Goal: Task Accomplishment & Management: Use online tool/utility

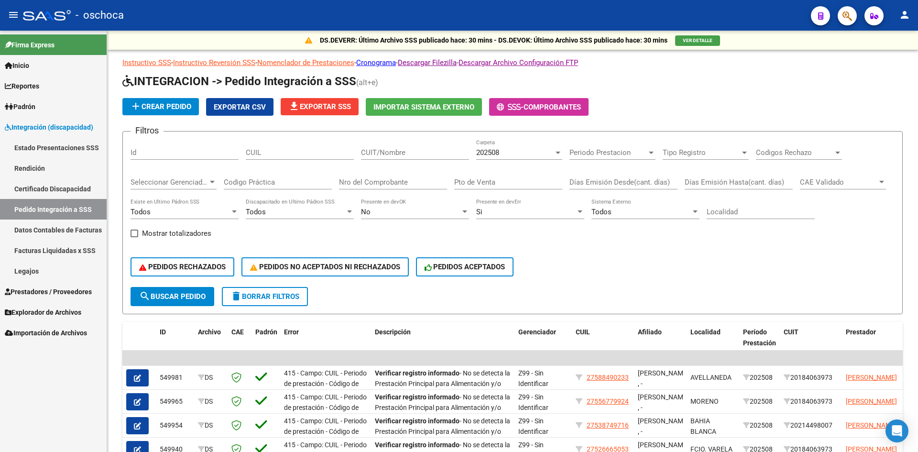
scroll to position [27, 0]
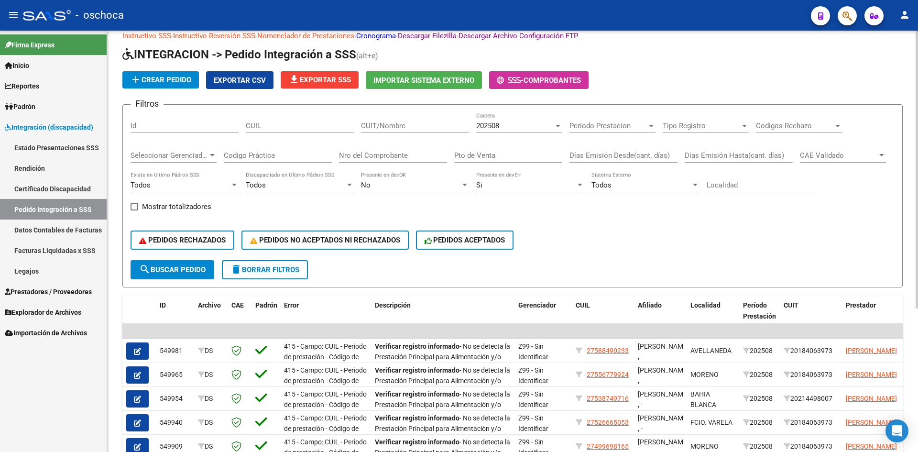
click at [433, 81] on span "Importar Sistema Externo" at bounding box center [424, 80] width 101 height 9
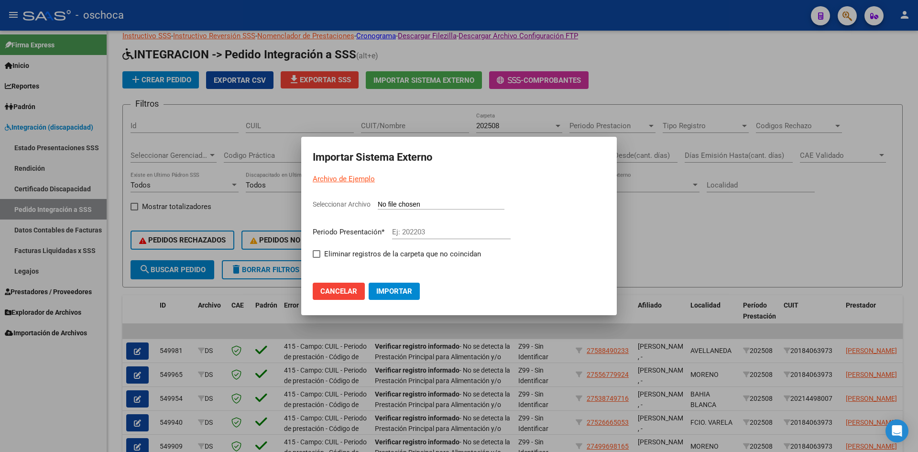
click at [414, 203] on input "Seleccionar Archivo" at bounding box center [441, 204] width 127 height 9
type input "C:\fakepath\105804_ds01_202508_5.TXT"
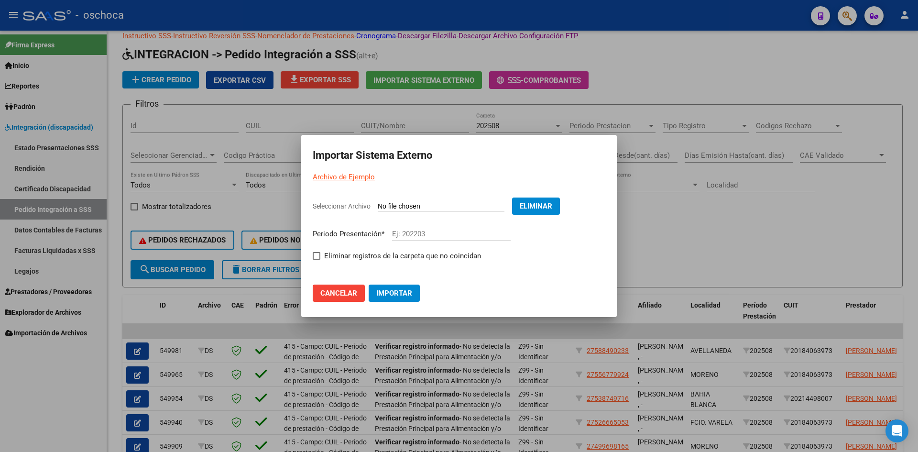
click at [409, 232] on input "Ej: 202203" at bounding box center [451, 234] width 119 height 9
type input "202508"
click at [316, 256] on span at bounding box center [317, 256] width 8 height 8
click at [316, 260] on input "Eliminar registros de la carpeta que no coincidan" at bounding box center [316, 260] width 0 height 0
checkbox input "true"
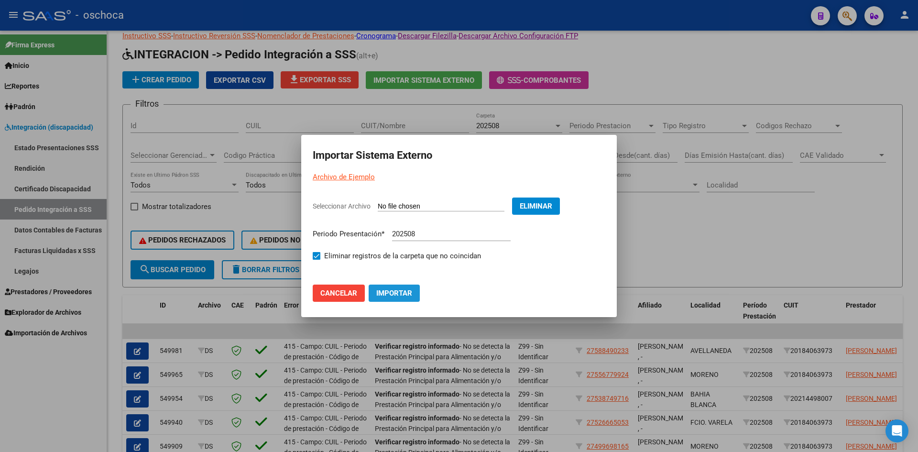
click at [403, 294] on span "Importar" at bounding box center [394, 293] width 36 height 9
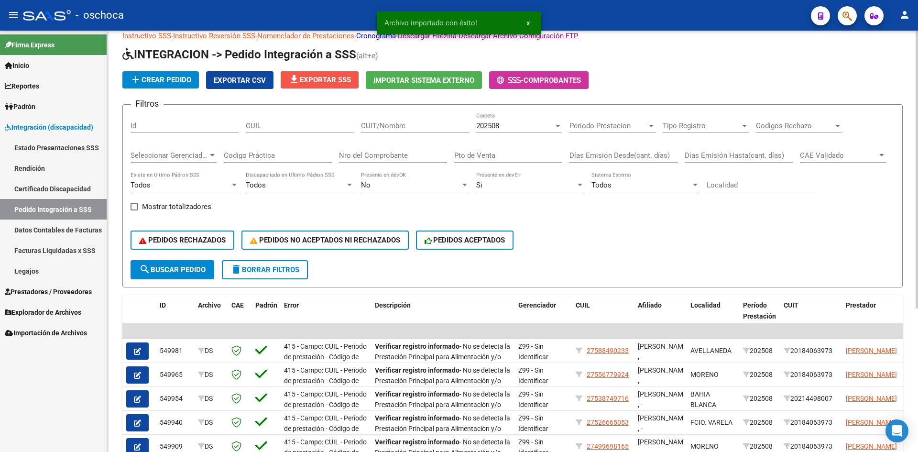
click at [328, 83] on span "file_download Exportar SSS" at bounding box center [319, 80] width 63 height 9
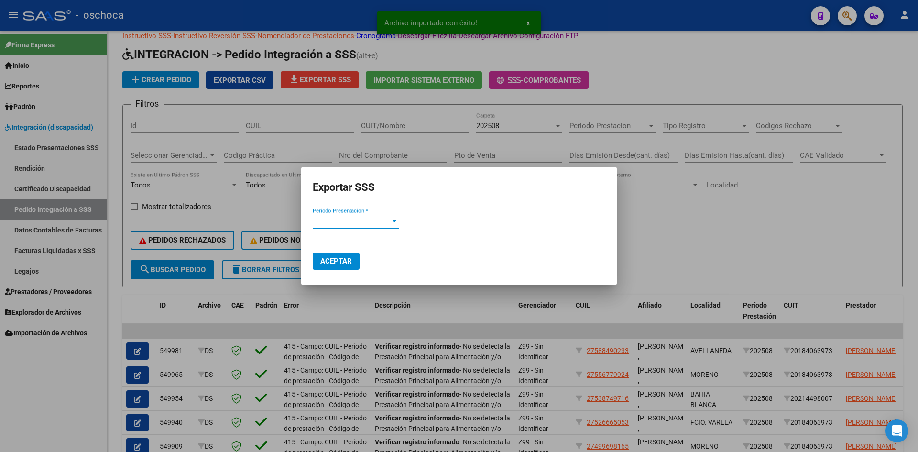
click at [360, 225] on span "Periodo Presentacion *" at bounding box center [351, 221] width 77 height 9
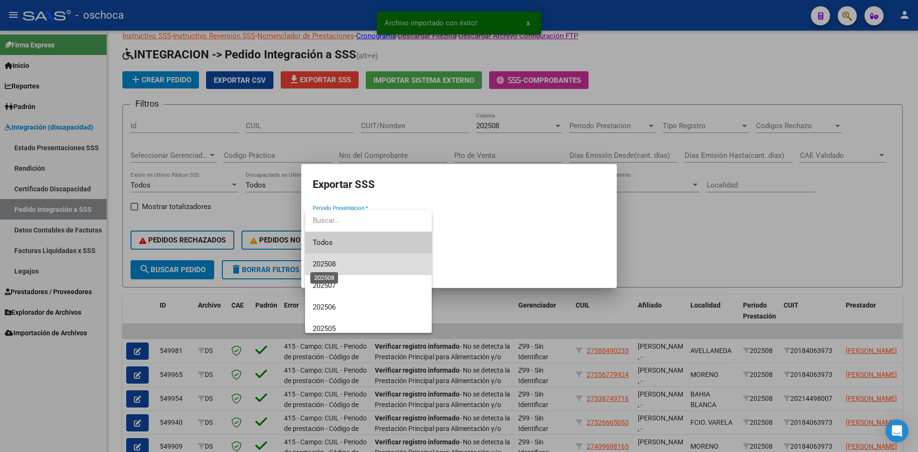
click at [336, 268] on span "202508" at bounding box center [324, 264] width 23 height 9
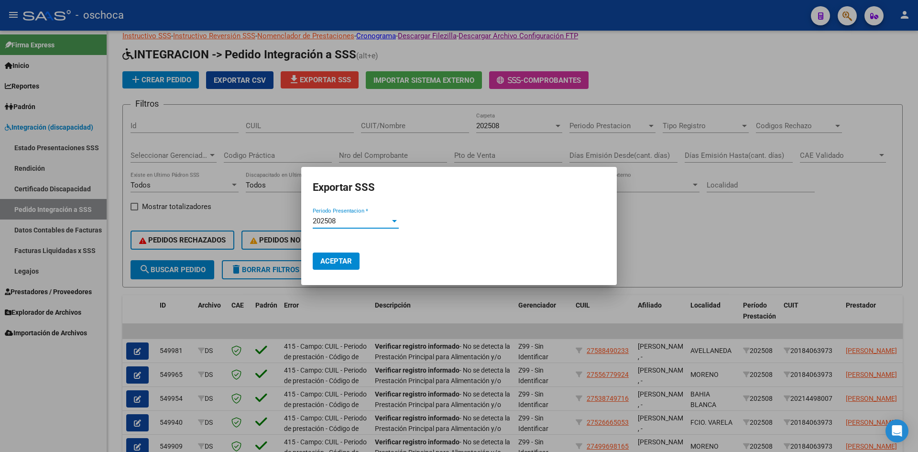
click at [340, 264] on span "Aceptar" at bounding box center [336, 261] width 32 height 9
